Goal: Communication & Community: Answer question/provide support

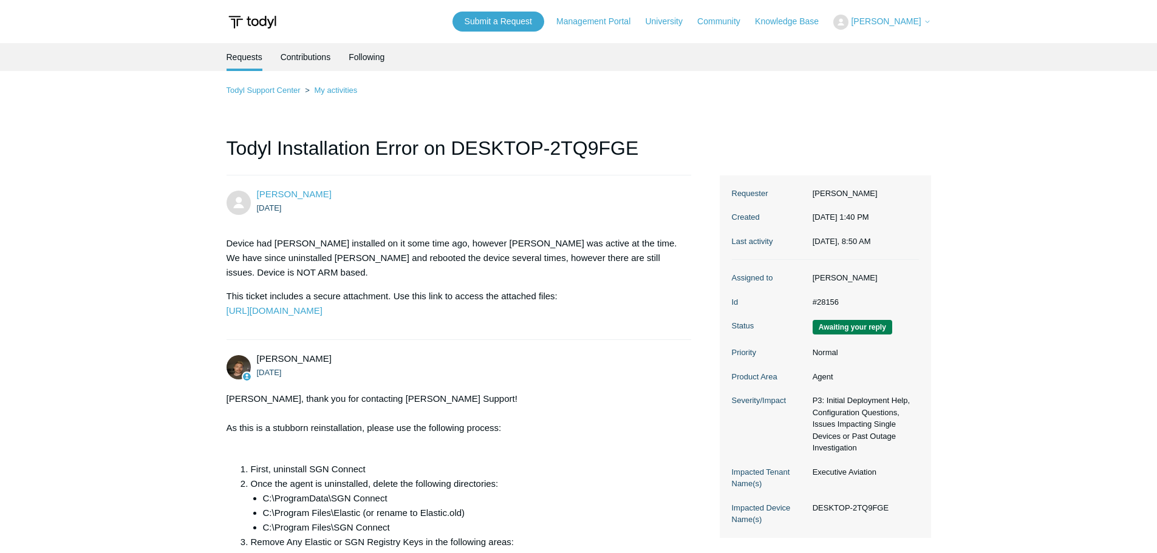
scroll to position [3599, 0]
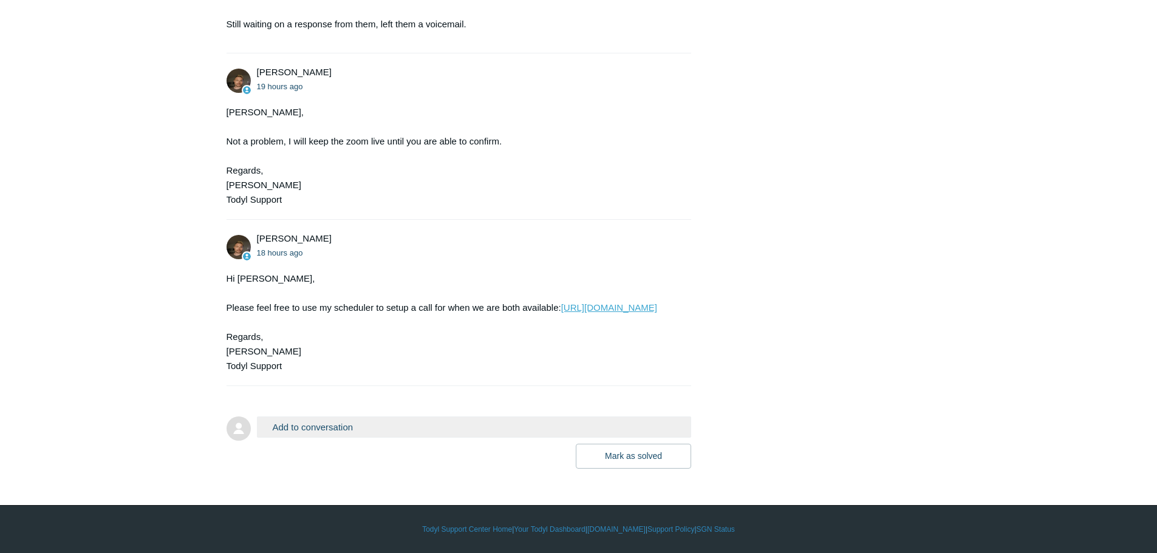
click at [561, 311] on link "[URL][DOMAIN_NAME]" at bounding box center [609, 307] width 96 height 10
click at [336, 435] on button "Add to conversation" at bounding box center [474, 427] width 435 height 21
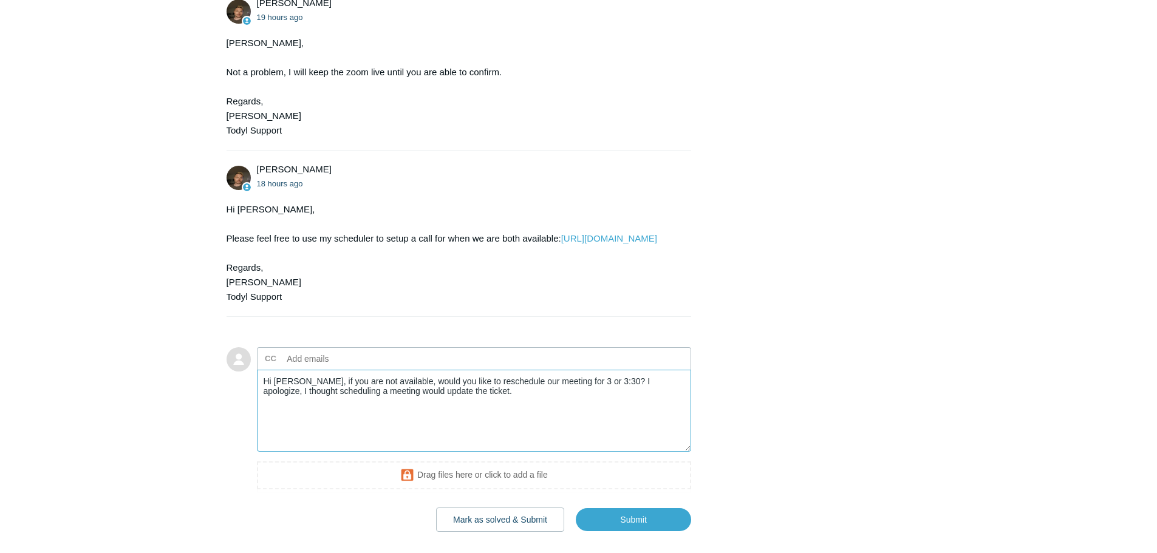
type textarea "Hi [PERSON_NAME], if you are not available, would you like to reschedule our me…"
click at [494, 452] on textarea "Hi [PERSON_NAME], if you are not available, would you like to reschedule our me…" at bounding box center [474, 411] width 435 height 82
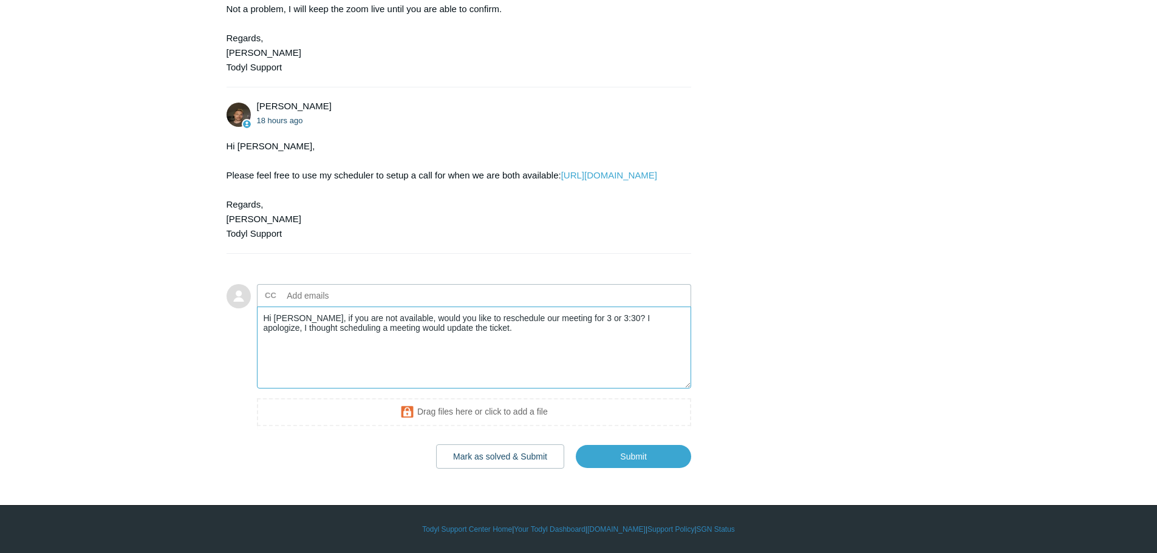
scroll to position [3735, 0]
click at [675, 451] on input "Submit" at bounding box center [633, 456] width 115 height 24
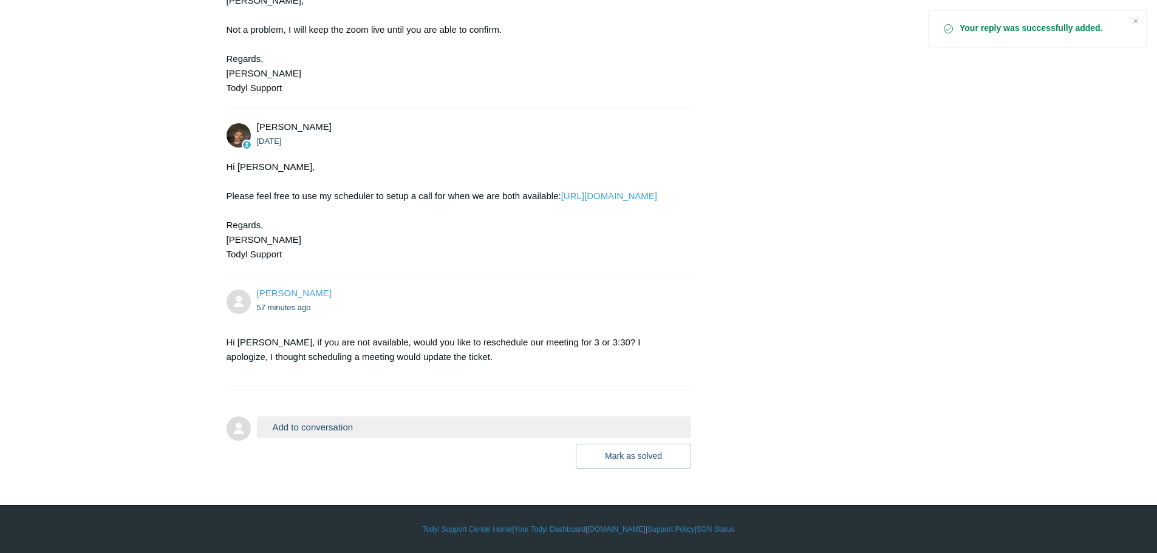
scroll to position [3714, 0]
